Goal: Information Seeking & Learning: Learn about a topic

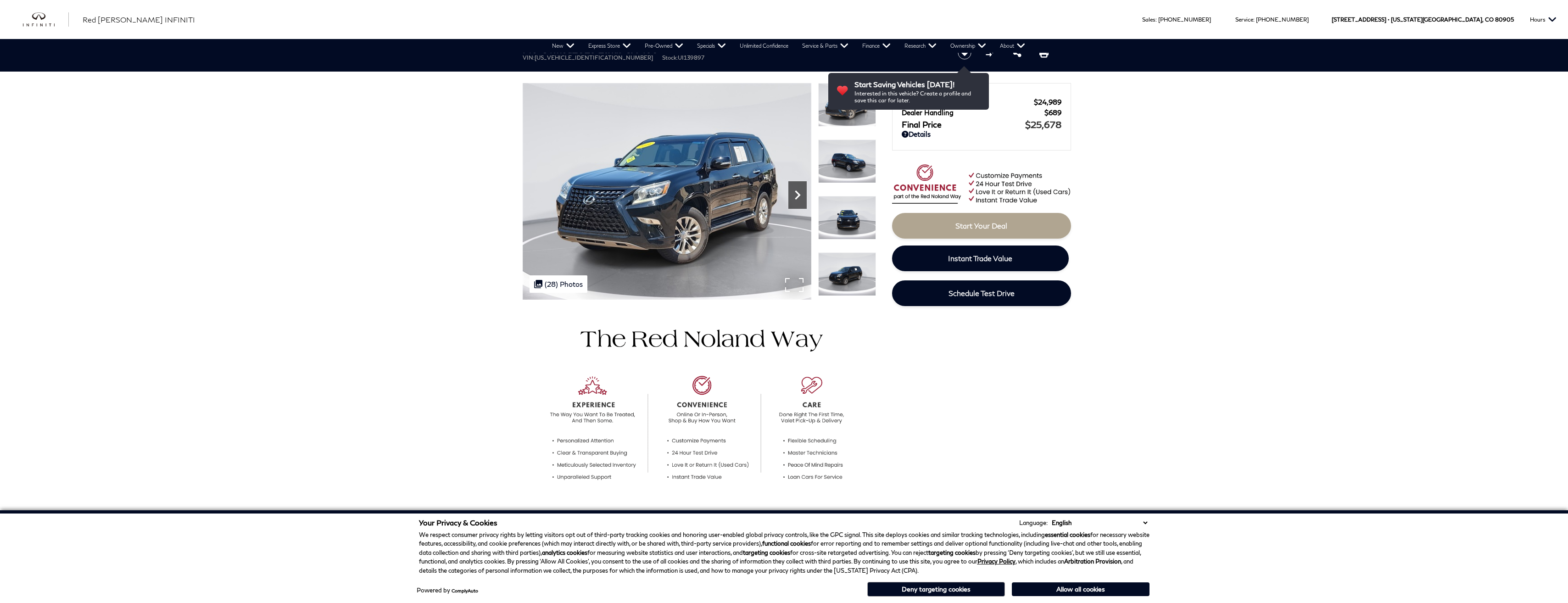
click at [793, 192] on icon "Next" at bounding box center [797, 195] width 19 height 19
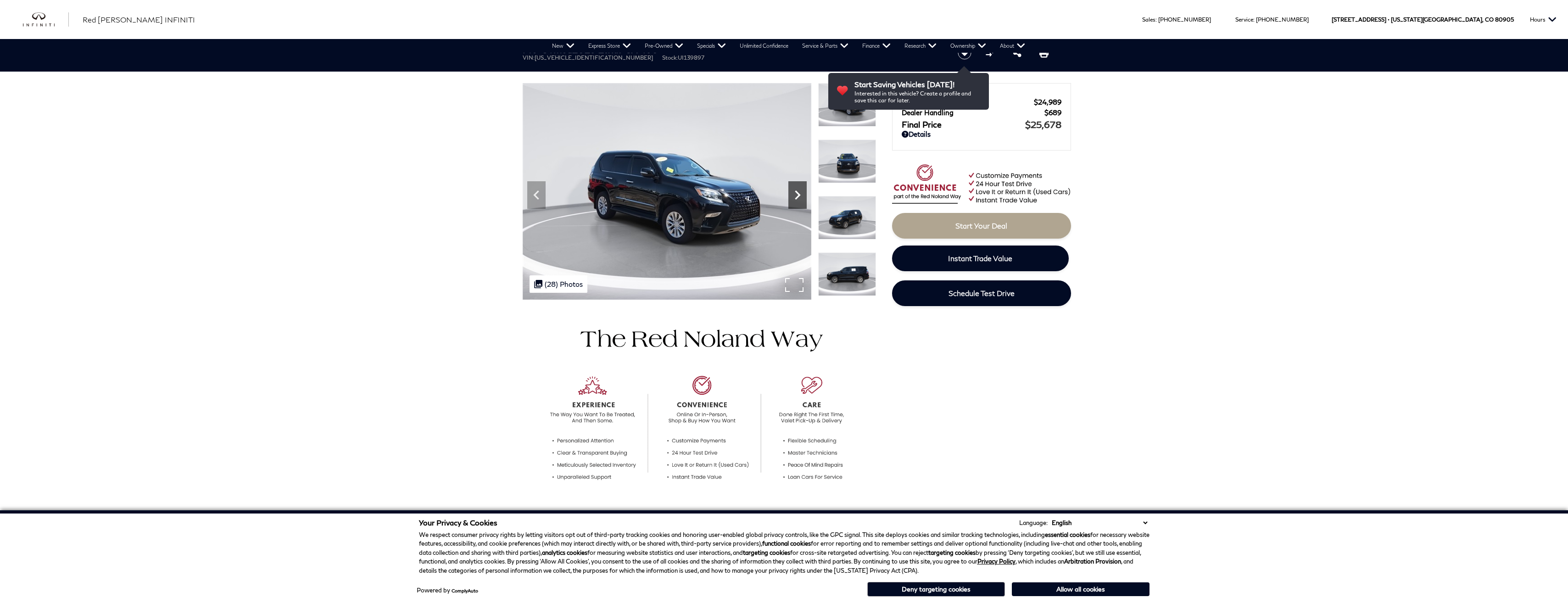
click at [793, 192] on icon "Next" at bounding box center [797, 195] width 19 height 19
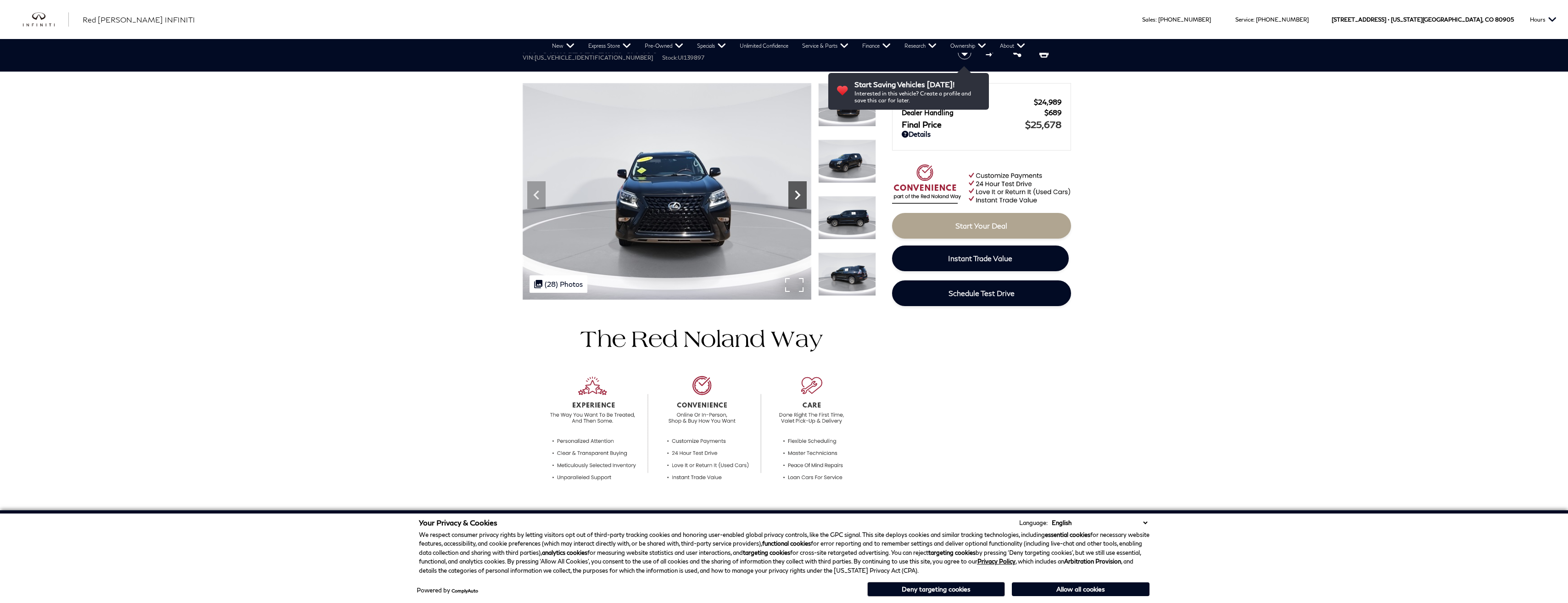
click at [793, 192] on icon "Next" at bounding box center [797, 195] width 19 height 19
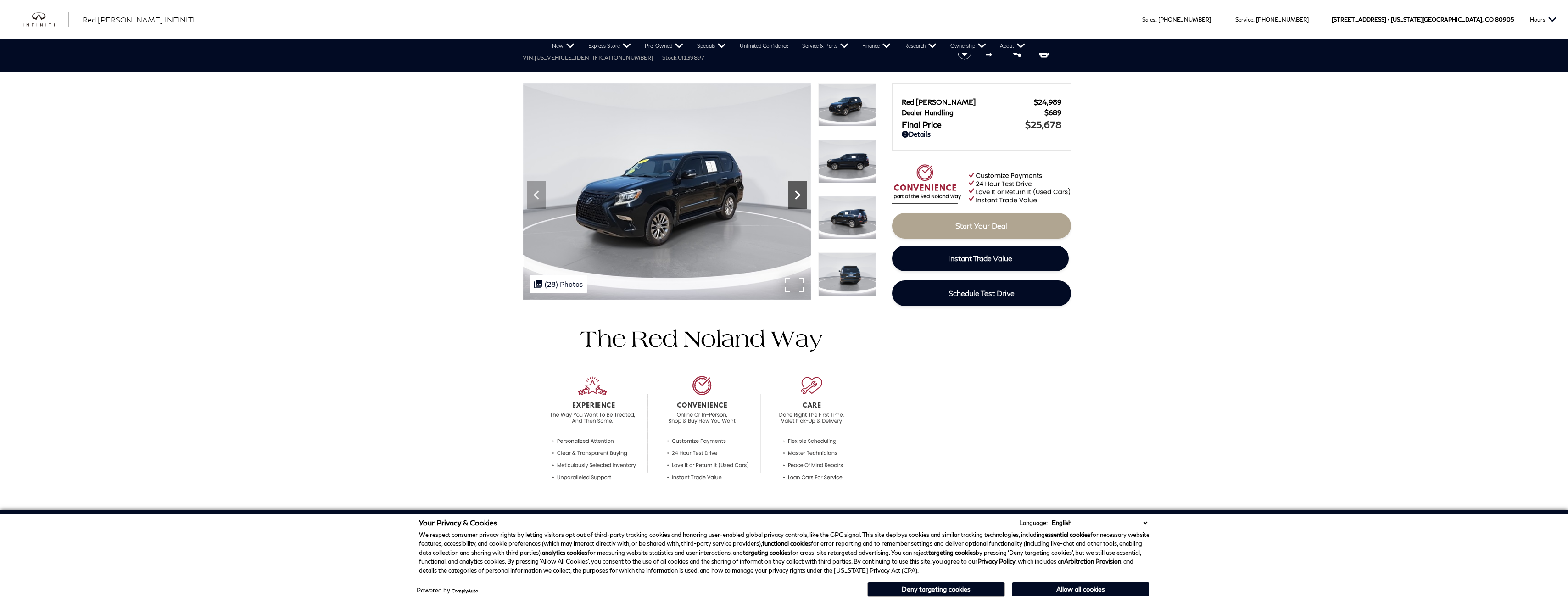
click at [793, 192] on icon "Next" at bounding box center [797, 195] width 19 height 19
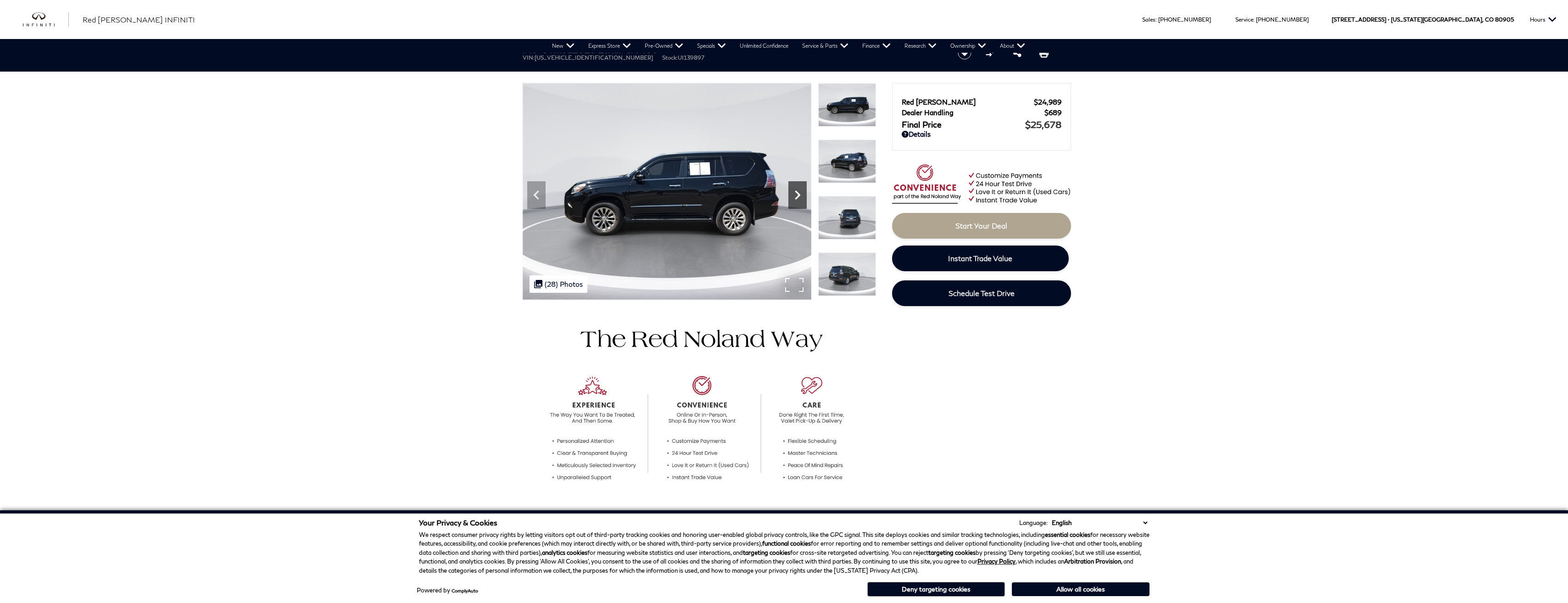
click at [793, 192] on icon "Next" at bounding box center [797, 195] width 19 height 19
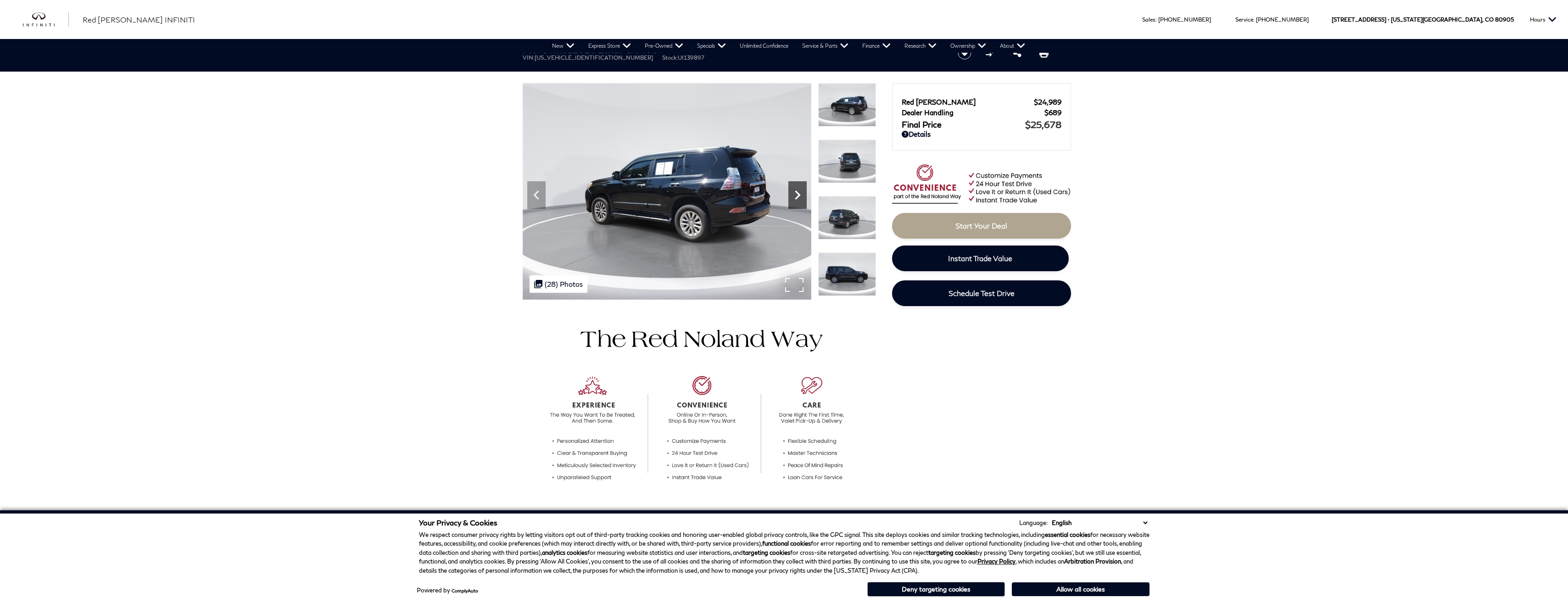
click at [793, 192] on icon "Next" at bounding box center [797, 195] width 19 height 19
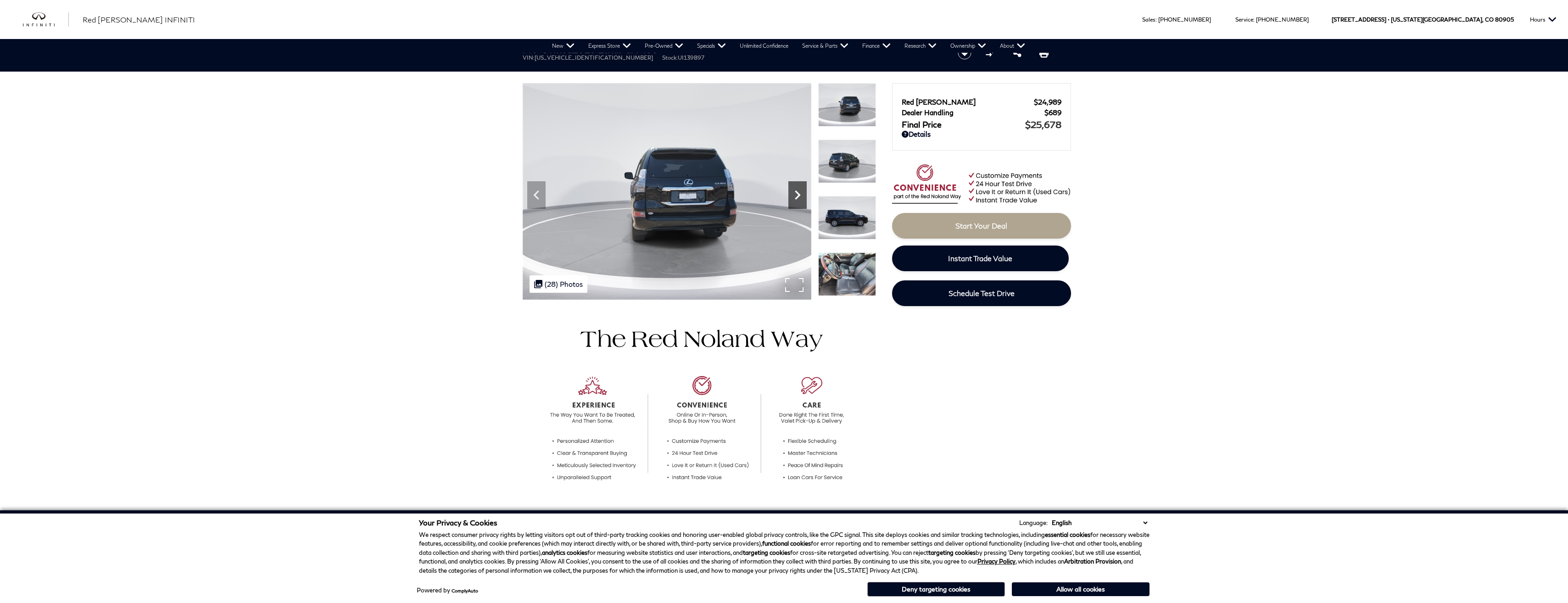
click at [793, 192] on icon "Next" at bounding box center [797, 195] width 19 height 19
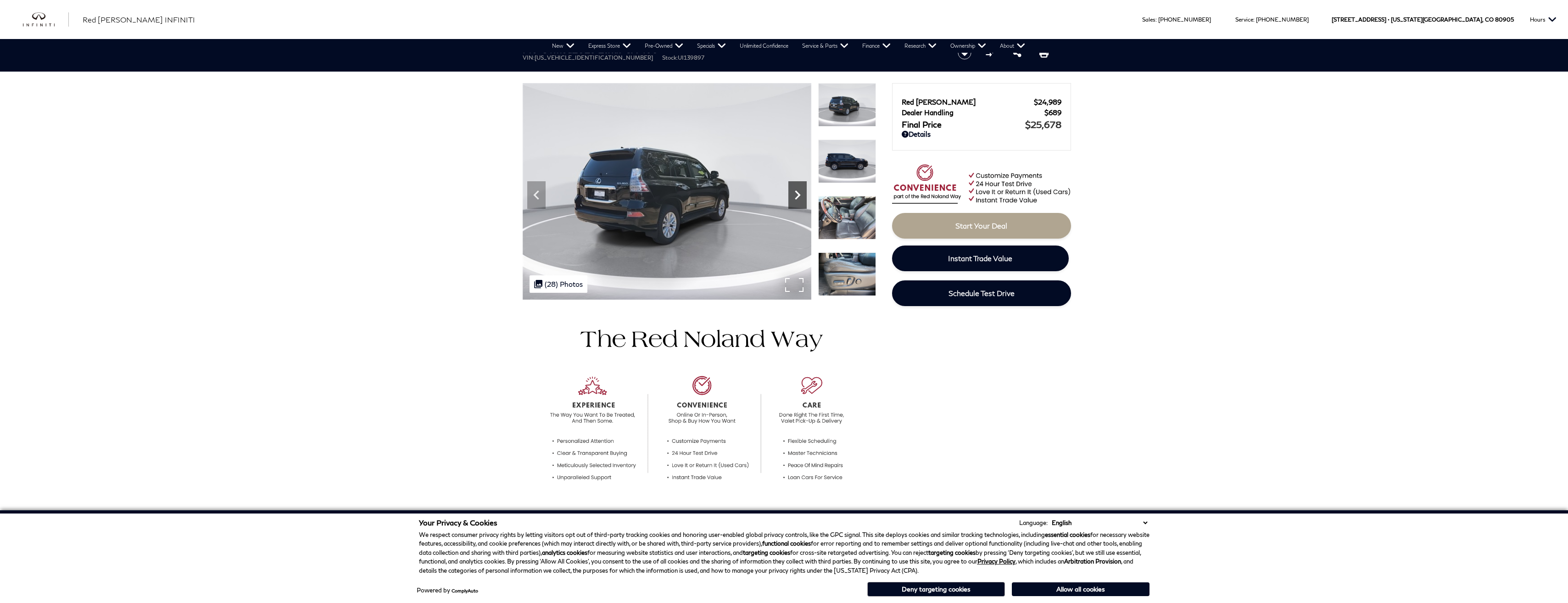
click at [793, 192] on icon "Next" at bounding box center [797, 195] width 19 height 19
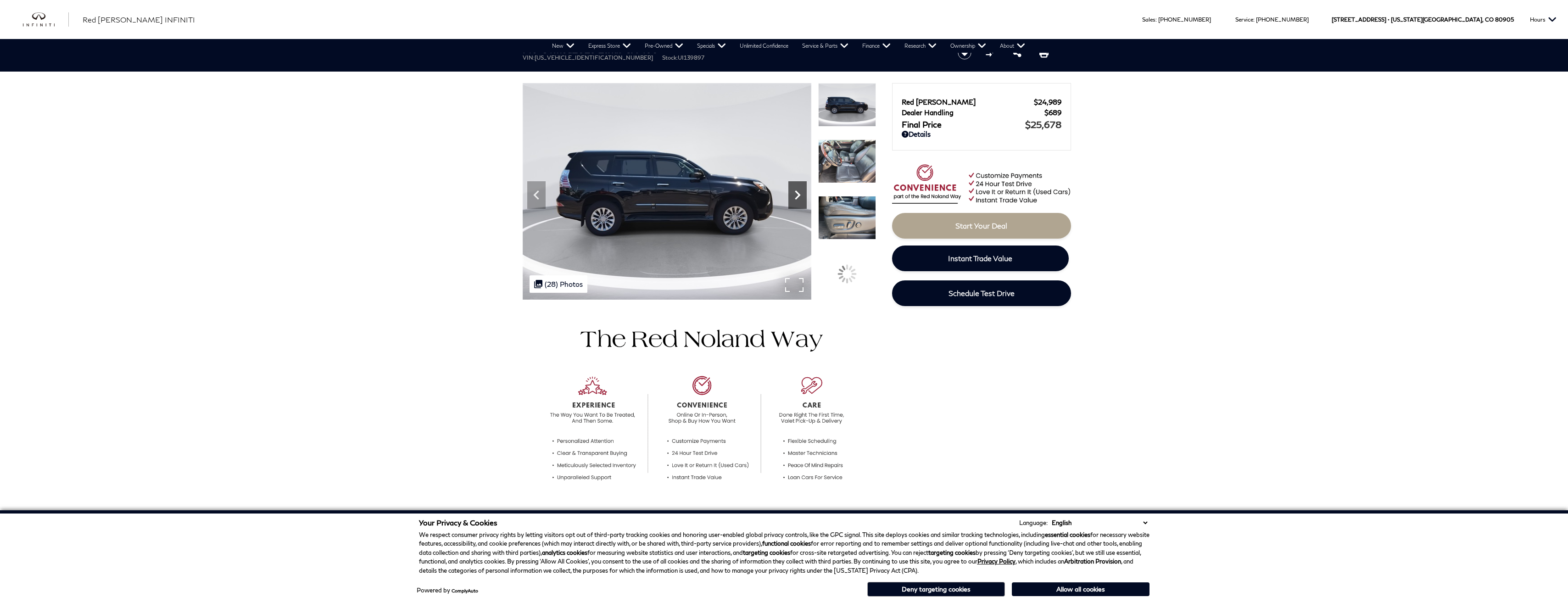
click at [793, 192] on icon "Next" at bounding box center [797, 195] width 19 height 19
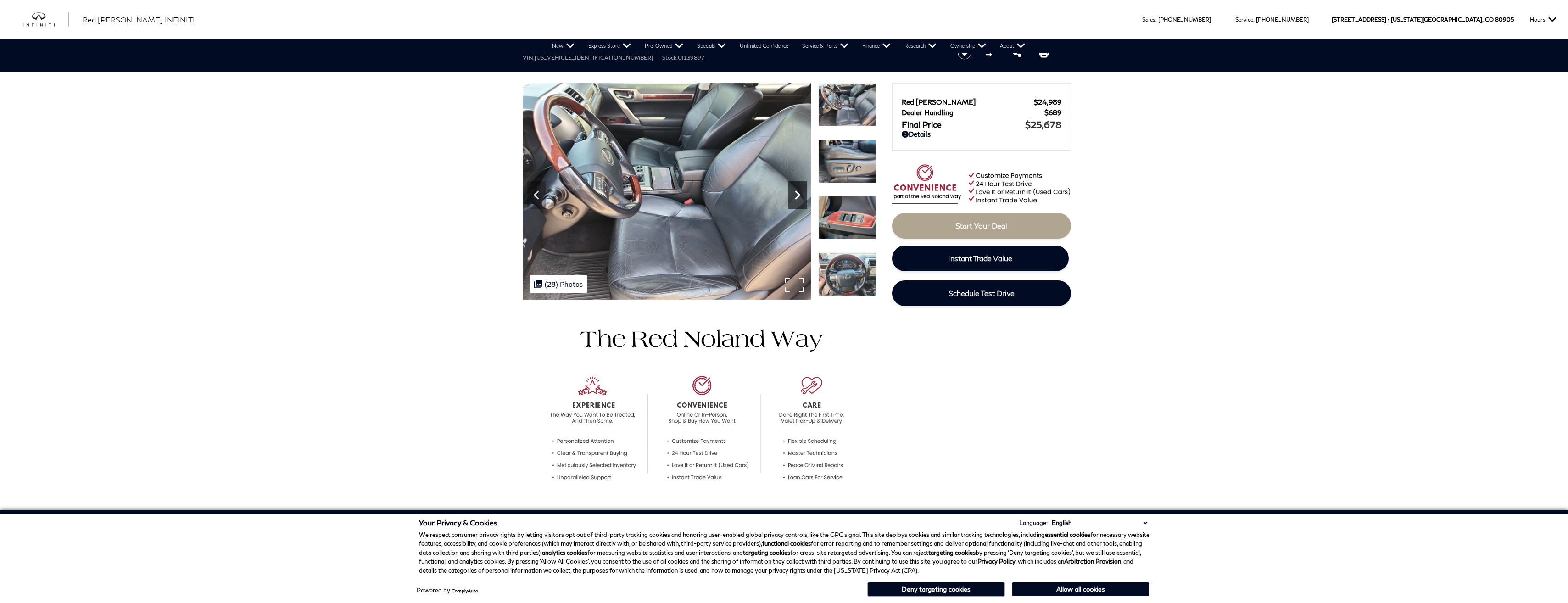
click at [793, 192] on icon "Next" at bounding box center [797, 195] width 19 height 19
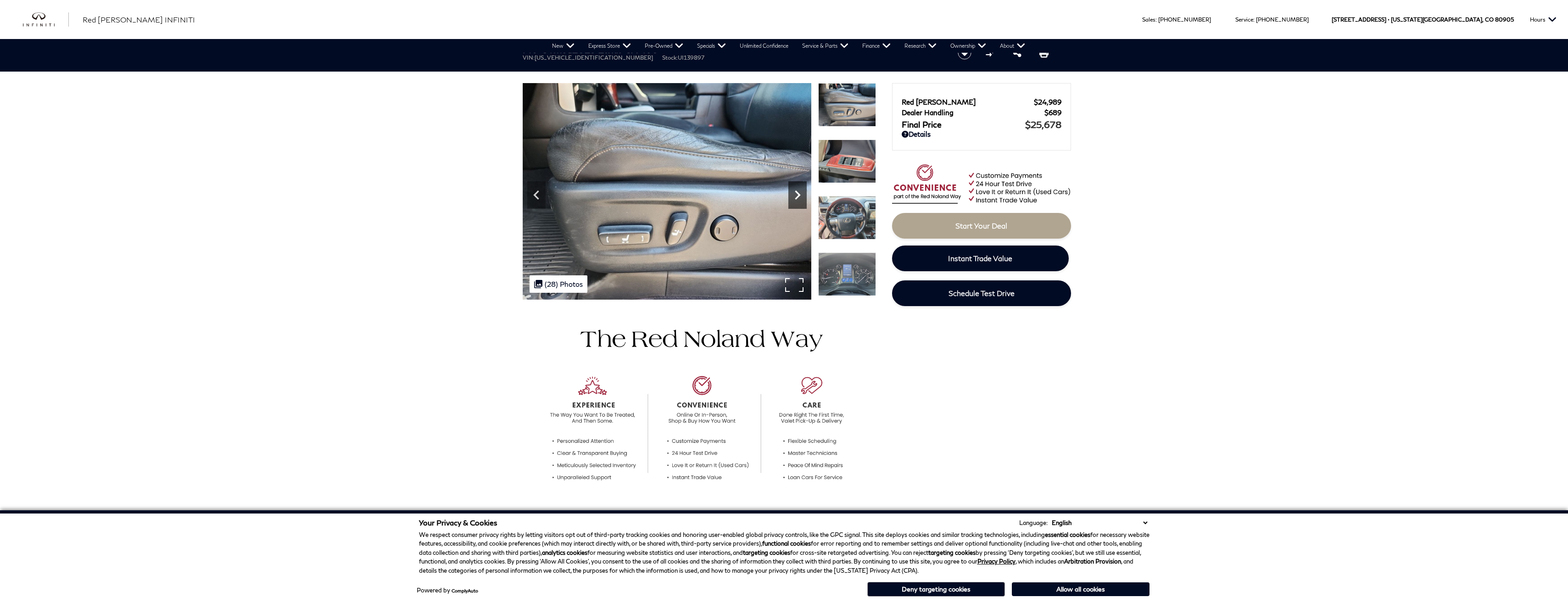
click at [793, 192] on icon "Next" at bounding box center [797, 195] width 19 height 19
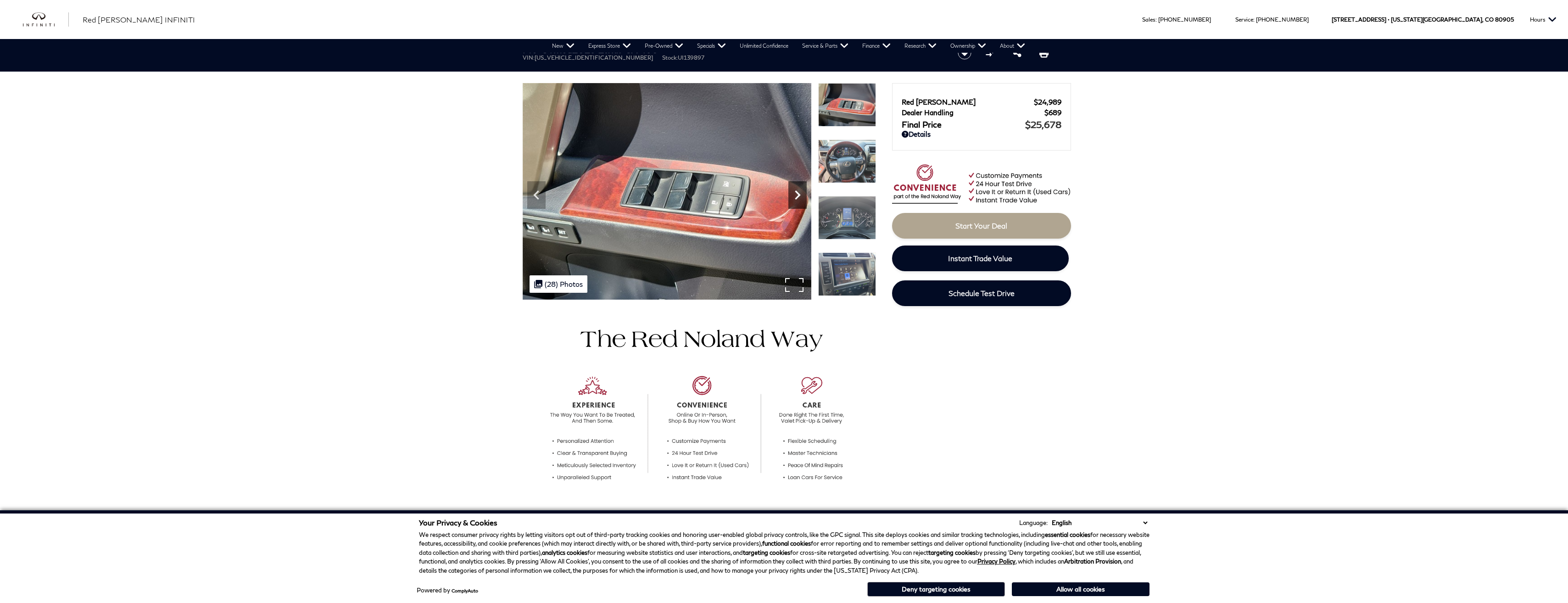
click at [793, 192] on icon "Next" at bounding box center [797, 195] width 19 height 19
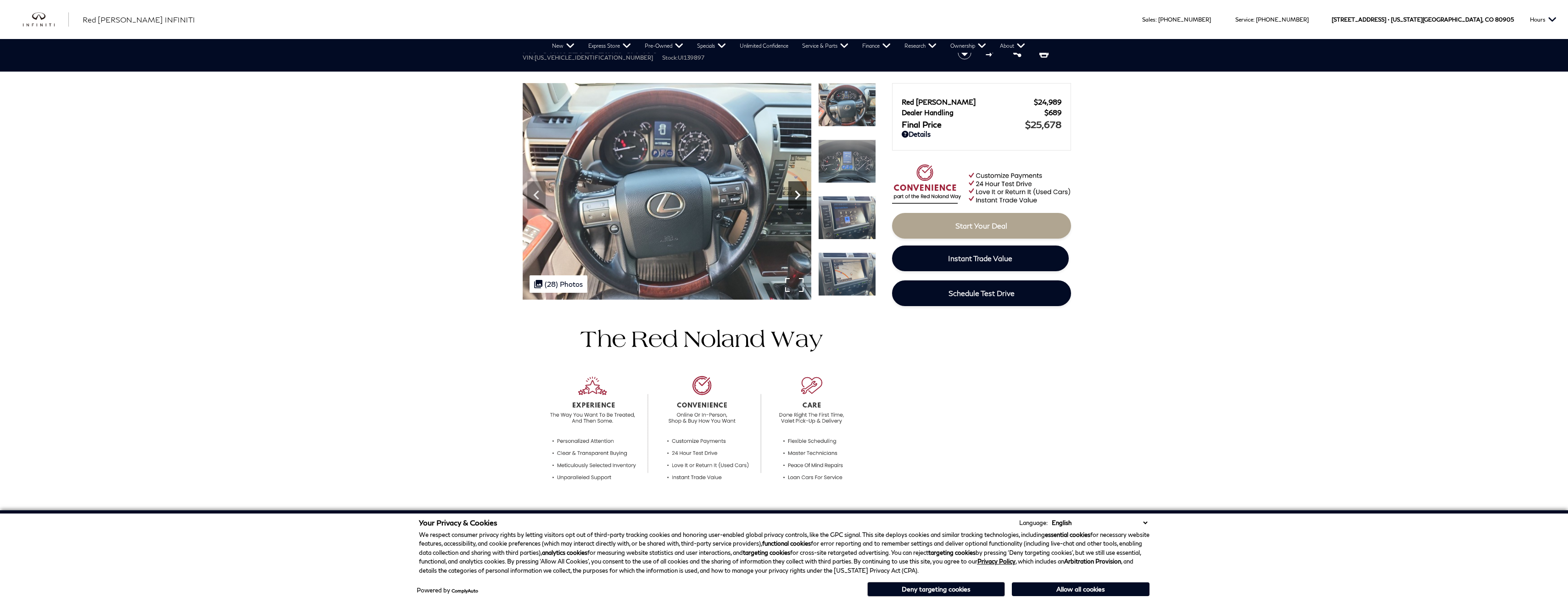
click at [793, 192] on icon "Next" at bounding box center [797, 195] width 19 height 19
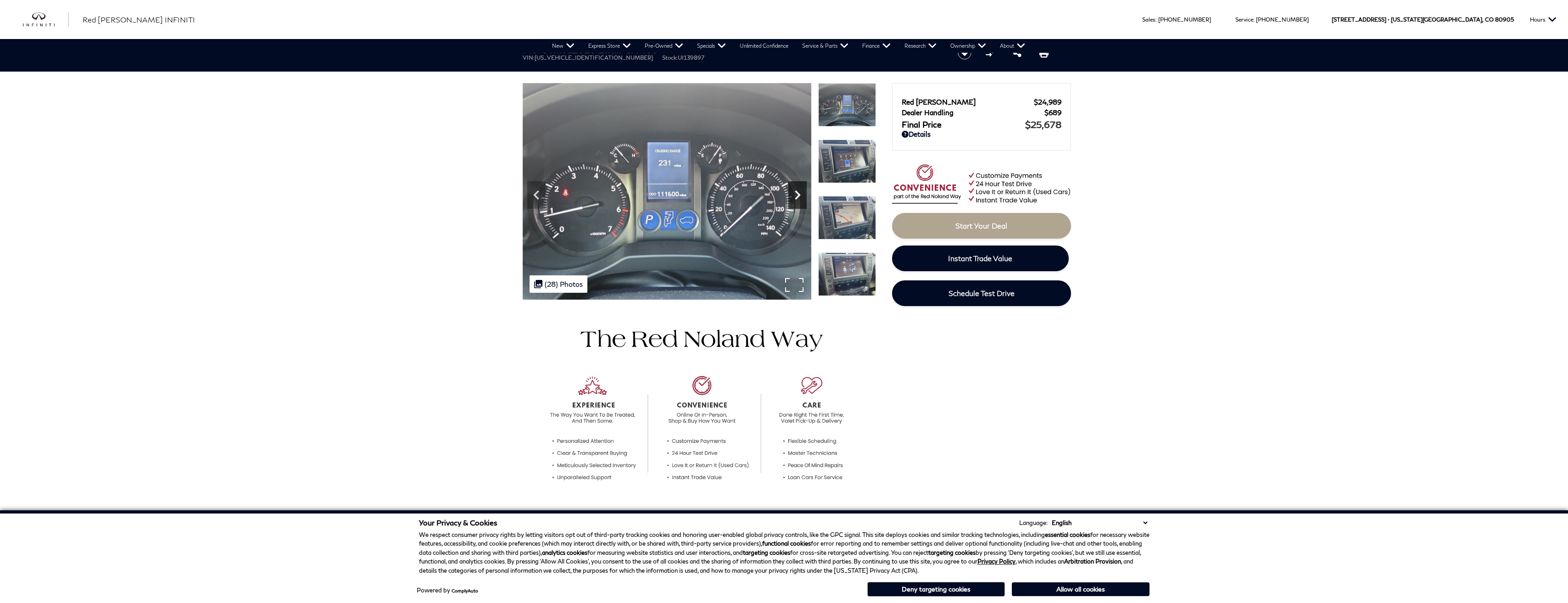
click at [793, 192] on icon "Next" at bounding box center [797, 195] width 19 height 19
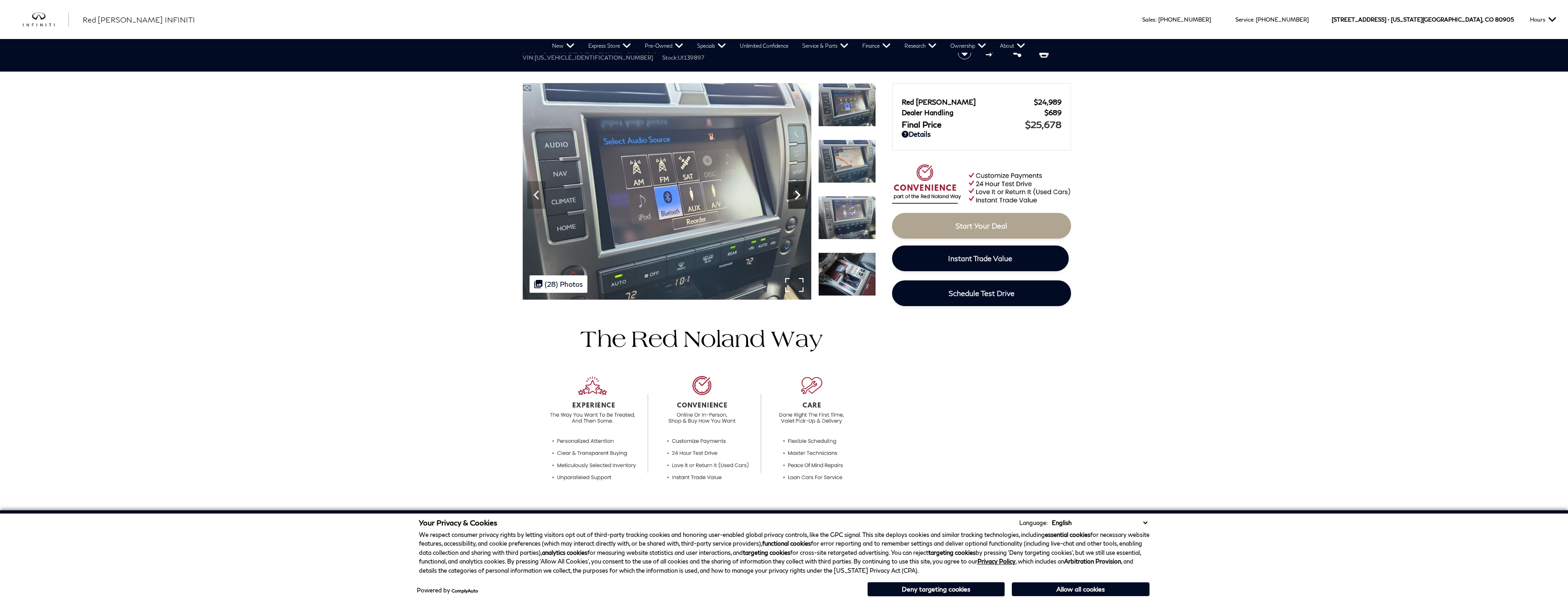
click at [793, 192] on icon "Next" at bounding box center [797, 195] width 19 height 19
